Goal: Communication & Community: Answer question/provide support

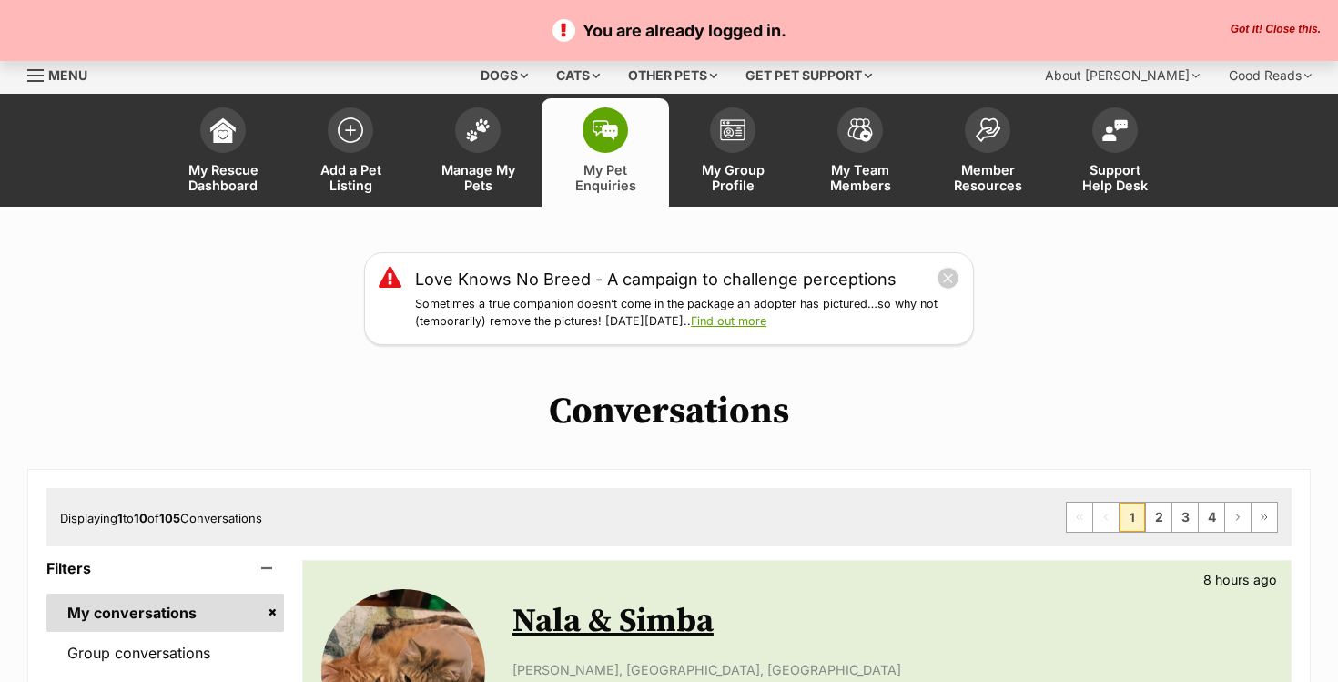
click at [1277, 25] on button "Got it! Close this." at bounding box center [1275, 30] width 101 height 15
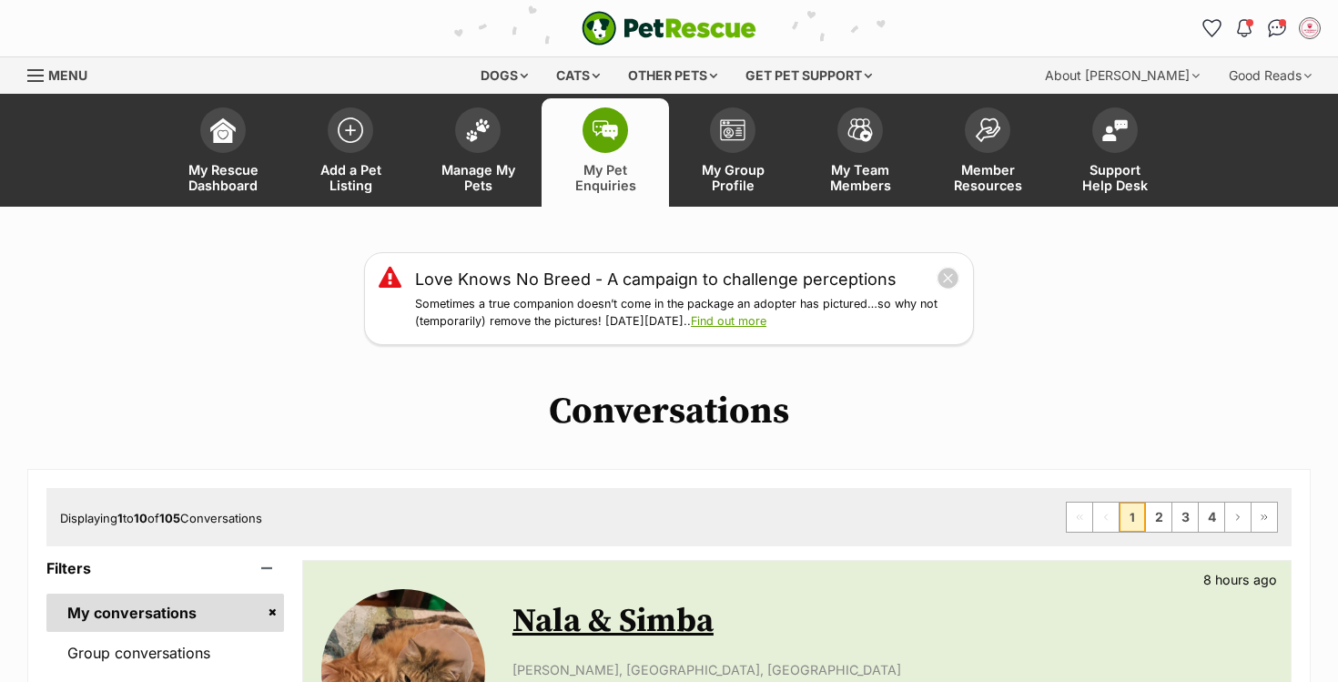
click at [1262, 24] on li "Account quick links" at bounding box center [1276, 28] width 29 height 29
click at [1272, 25] on img "Conversations" at bounding box center [1277, 28] width 25 height 24
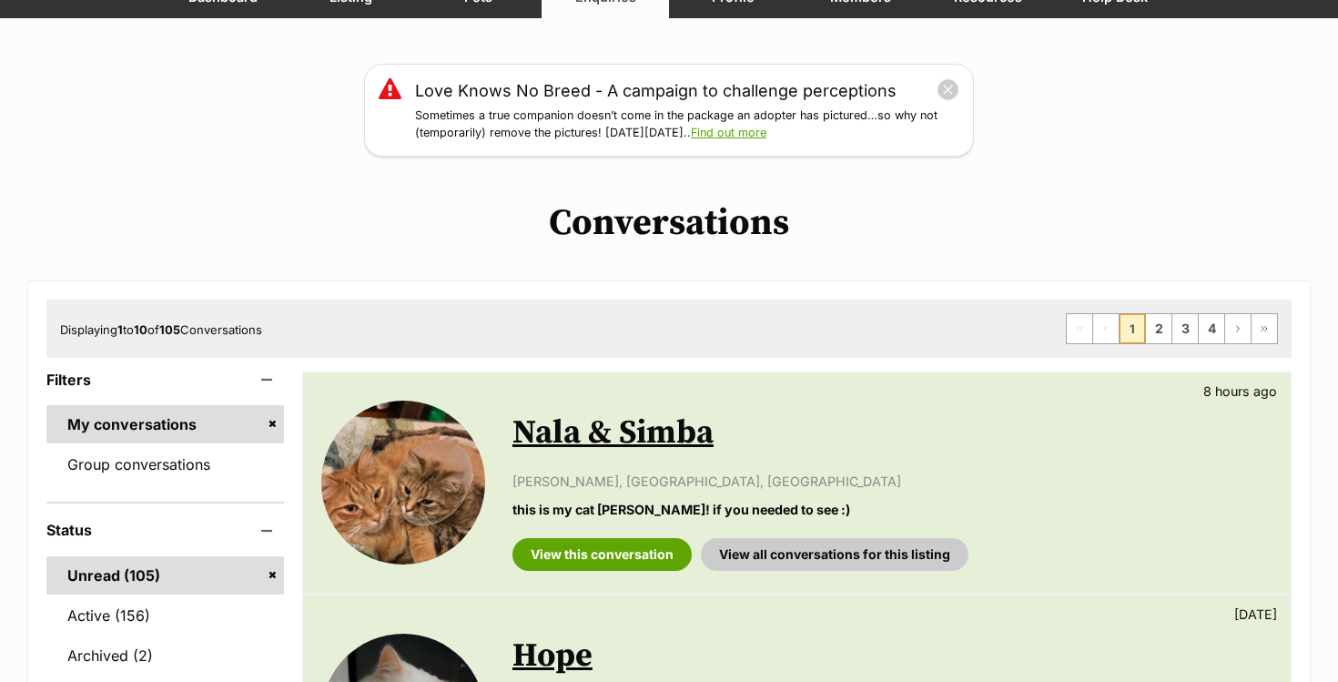
click at [608, 438] on link "Nala & Simba" at bounding box center [612, 432] width 201 height 41
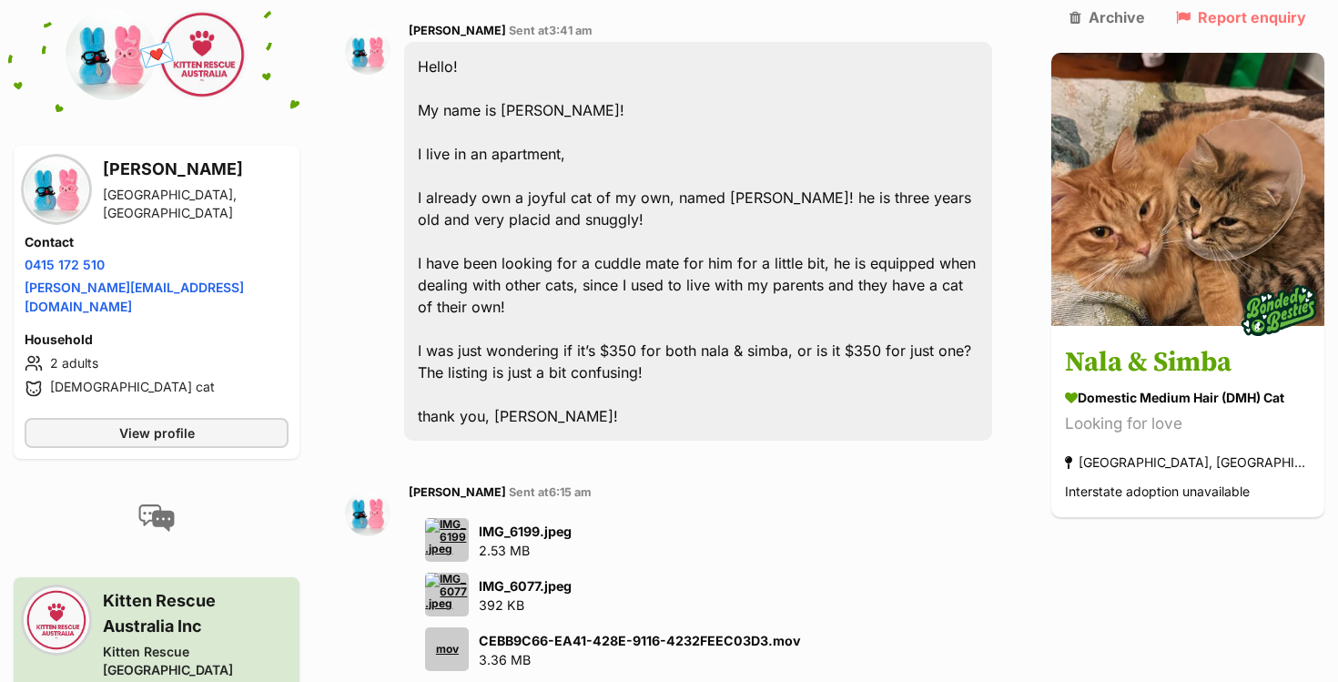
scroll to position [952, 0]
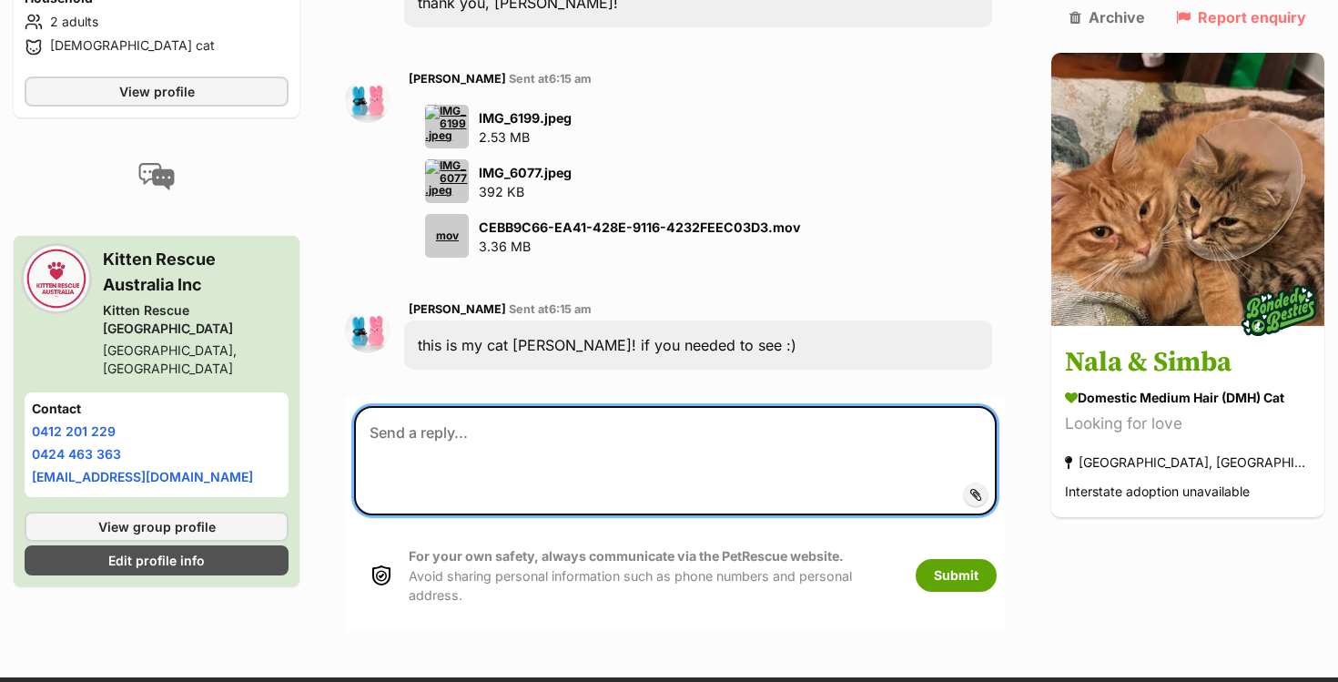
click at [530, 430] on textarea at bounding box center [675, 460] width 643 height 109
click at [558, 406] on textarea "Hi Tyla! We've tried to contact you today" at bounding box center [675, 460] width 643 height 109
click at [693, 406] on textarea "Hi Tyla! We've tried to call you today" at bounding box center [675, 460] width 643 height 109
click at [675, 406] on textarea "Hi Tyla! We've tried to call you today" at bounding box center [675, 460] width 643 height 109
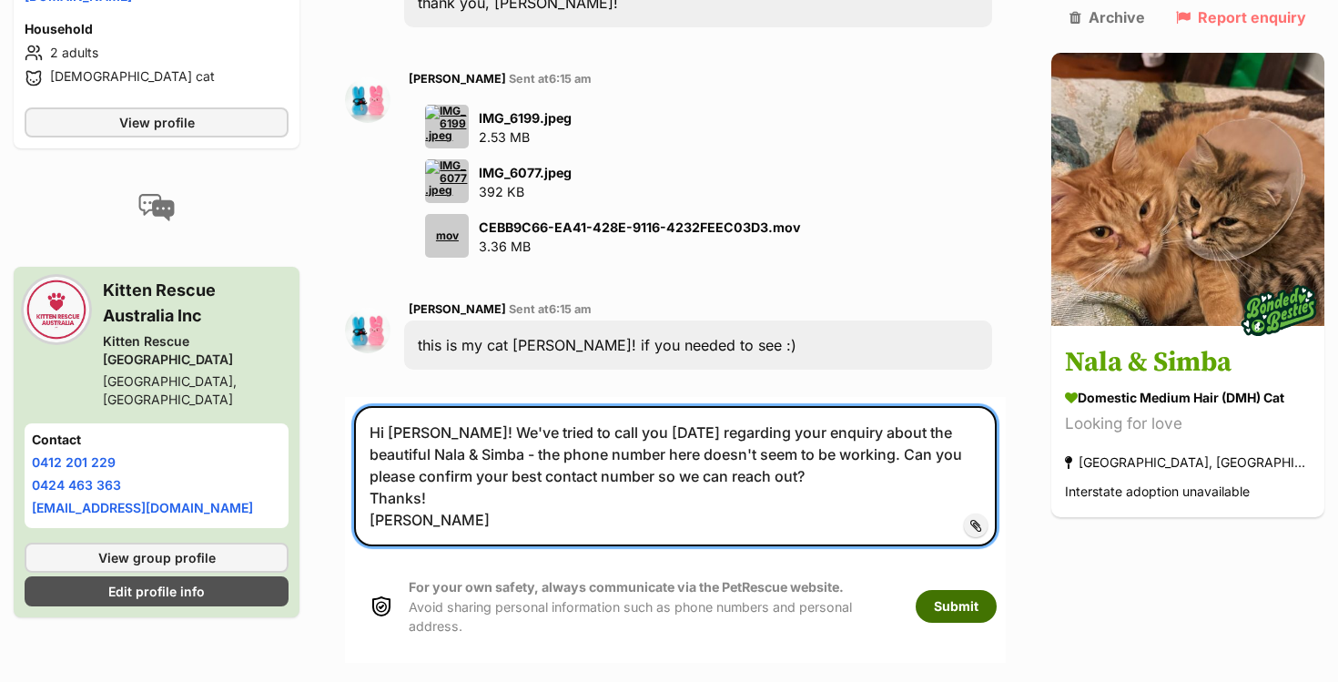
type textarea "Hi Tyla! We've tried to call you today regarding your enquiry about the beautif…"
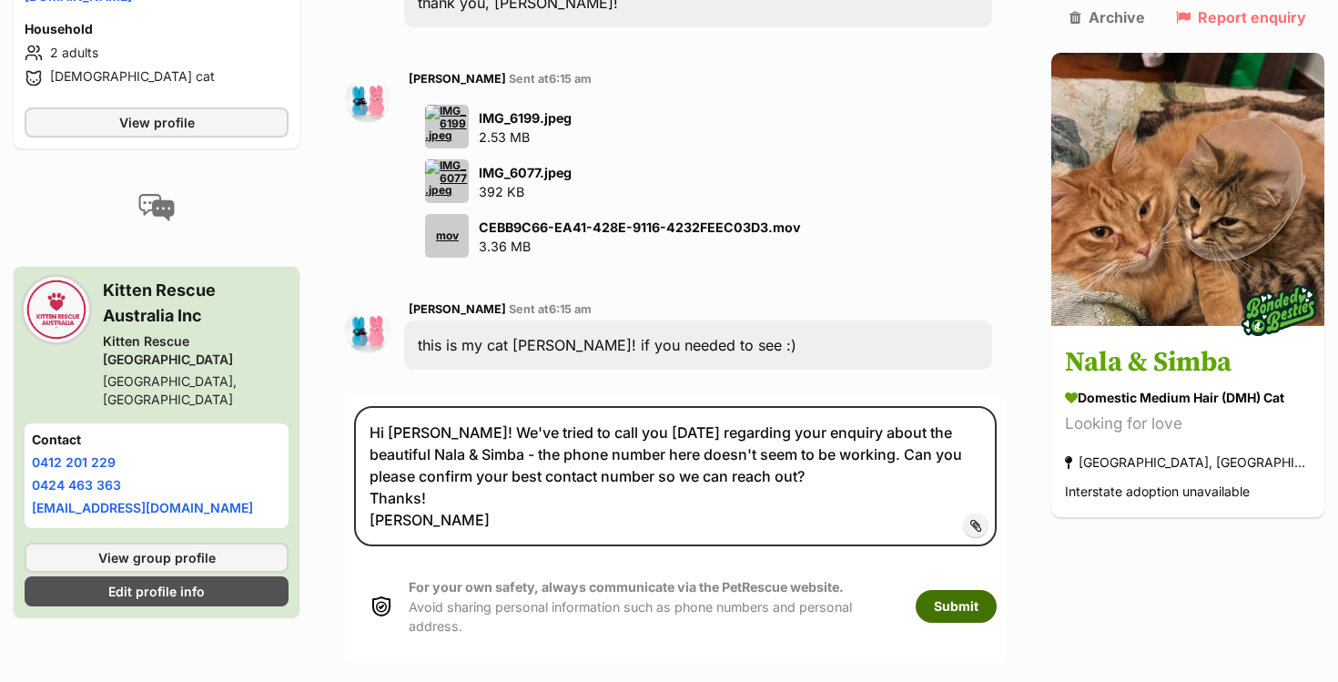
click at [957, 590] on button "Submit" at bounding box center [956, 606] width 81 height 33
